Goal: Navigation & Orientation: Go to known website

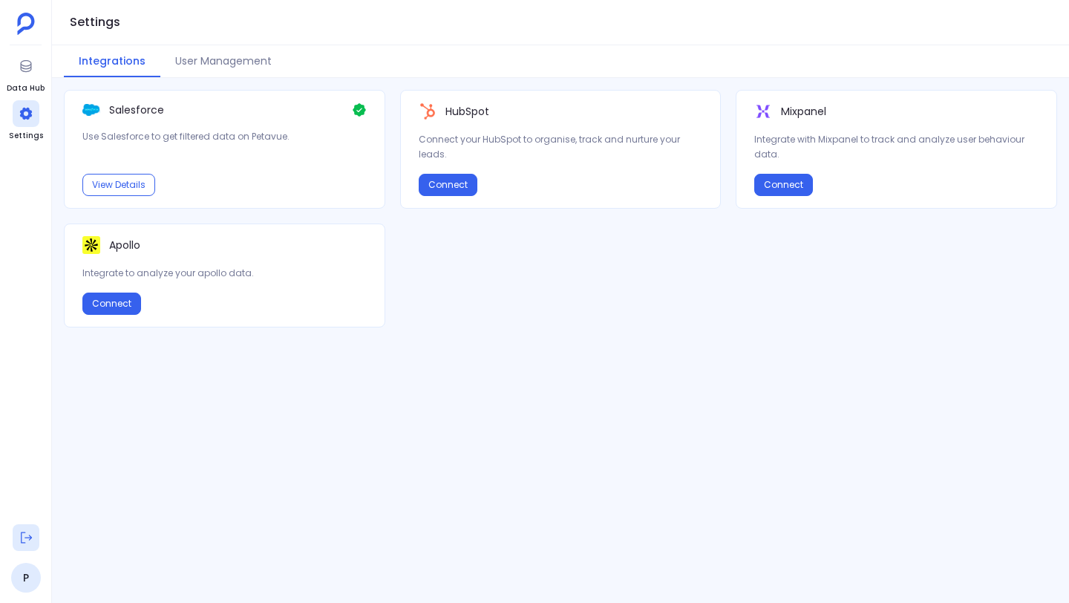
click at [30, 527] on button at bounding box center [26, 537] width 27 height 27
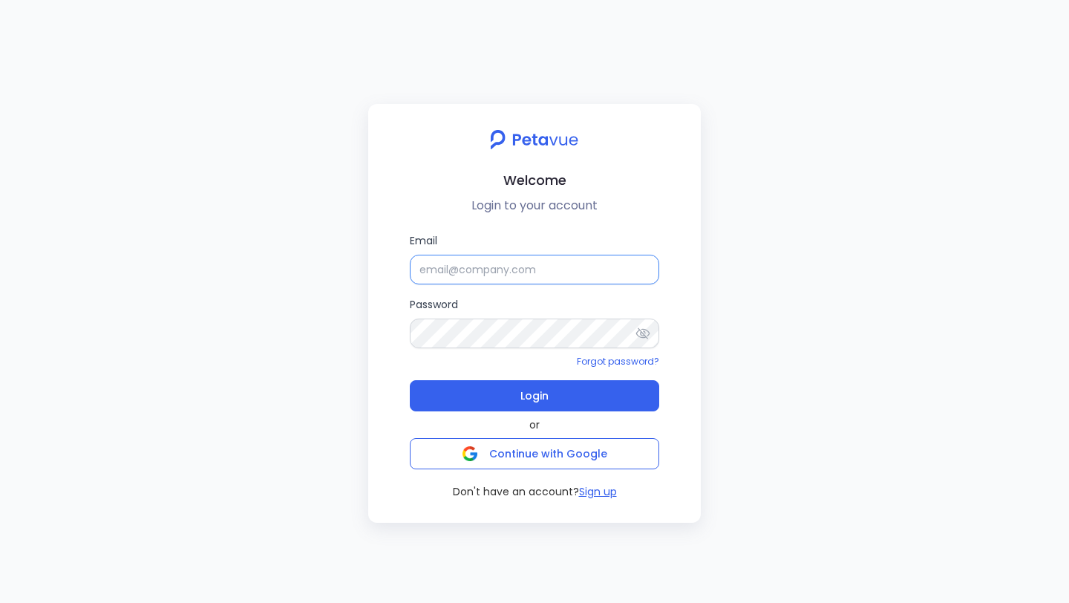
type input "[PERSON_NAME]"
drag, startPoint x: 521, startPoint y: 275, endPoint x: 395, endPoint y: 275, distance: 126.2
click at [395, 275] on div "Email [PERSON_NAME] Password Forgot password? Login or Continue with Google Don…" at bounding box center [534, 365] width 309 height 267
paste input "[EMAIL_ADDRESS][DOMAIN_NAME]"
type input "[EMAIL_ADDRESS][DOMAIN_NAME]"
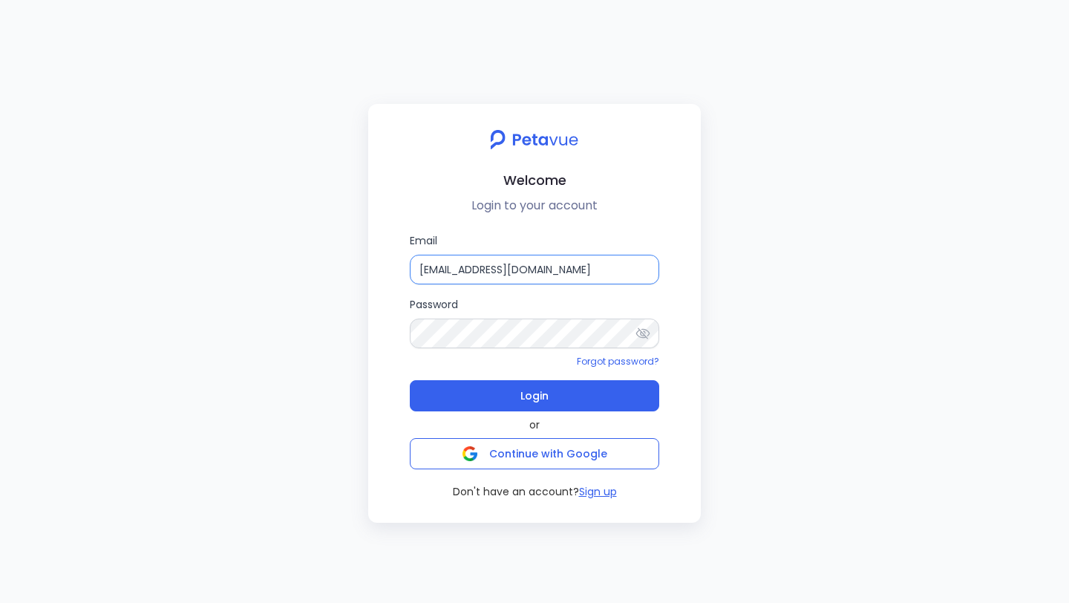
drag, startPoint x: 607, startPoint y: 271, endPoint x: 394, endPoint y: 271, distance: 213.1
click at [394, 271] on div "Email [EMAIL_ADDRESS][DOMAIN_NAME] Password Forgot password? Login or Continue …" at bounding box center [534, 365] width 309 height 267
paste input "[EMAIL_ADDRESS][DOMAIN_NAME]"
type input "[EMAIL_ADDRESS][DOMAIN_NAME]"
click at [394, 336] on div "Email [EMAIL_ADDRESS][DOMAIN_NAME] Password Forgot password? Login or Continue …" at bounding box center [534, 365] width 309 height 267
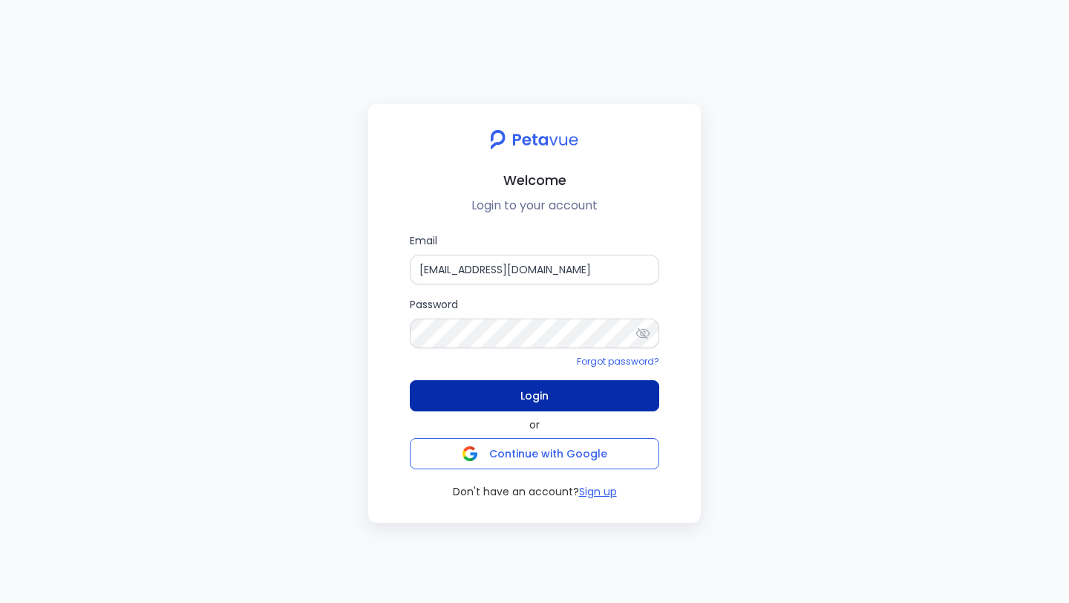
click at [440, 385] on button "Login" at bounding box center [534, 395] width 249 height 31
